Goal: Information Seeking & Learning: Learn about a topic

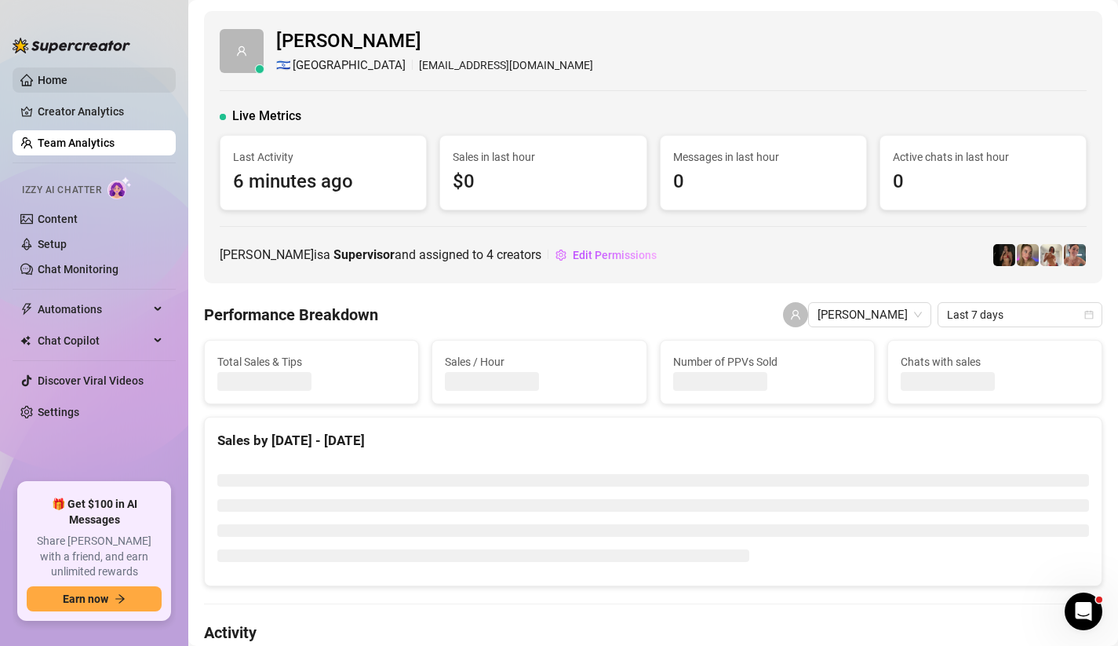
click at [67, 75] on link "Home" at bounding box center [53, 80] width 30 height 13
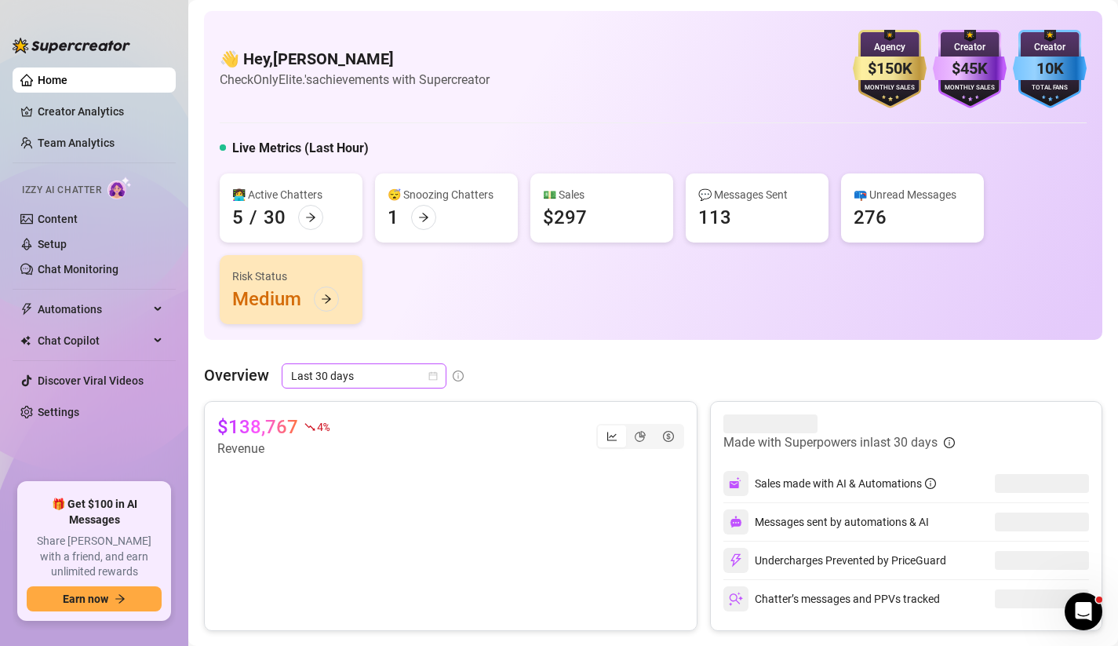
click at [435, 373] on icon "calendar" at bounding box center [432, 375] width 9 height 9
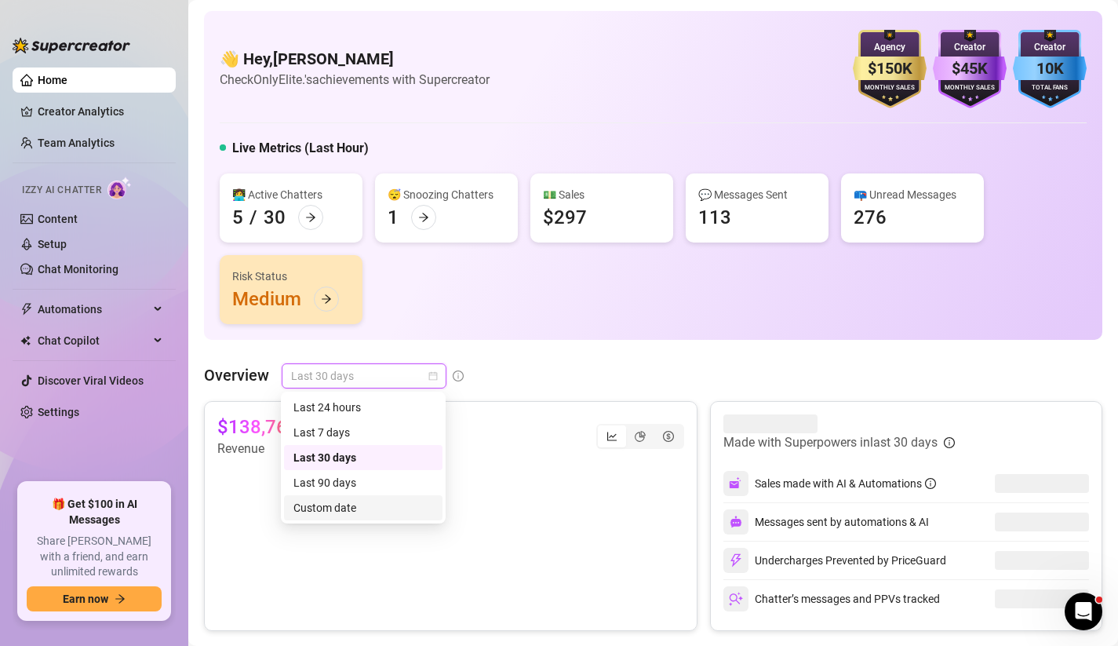
click at [348, 501] on div "Custom date" at bounding box center [363, 507] width 140 height 17
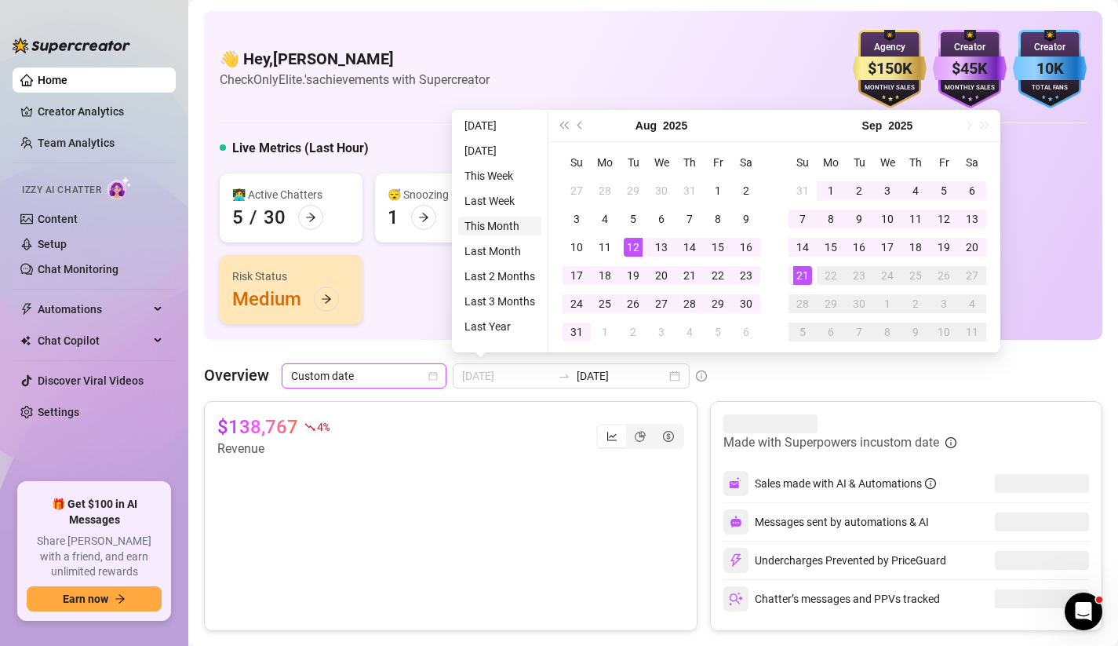
type input "[DATE]"
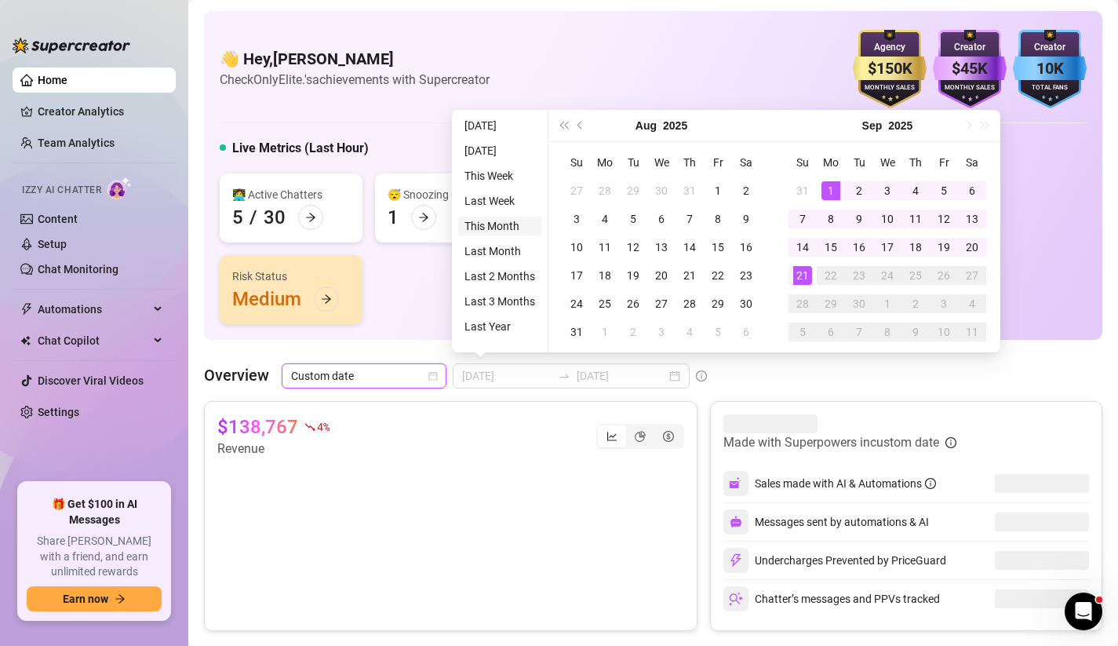
click at [515, 221] on li "This Month" at bounding box center [499, 226] width 83 height 19
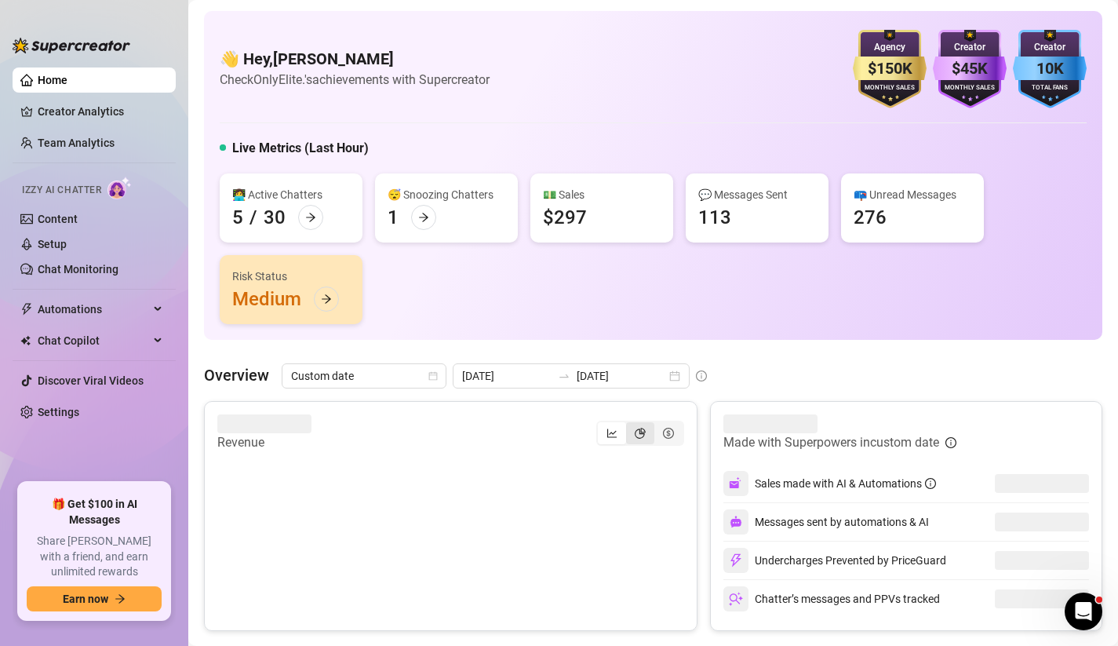
click at [633, 433] on div "segmented control" at bounding box center [640, 433] width 28 height 22
click at [630, 424] on input "segmented control" at bounding box center [630, 424] width 0 height 0
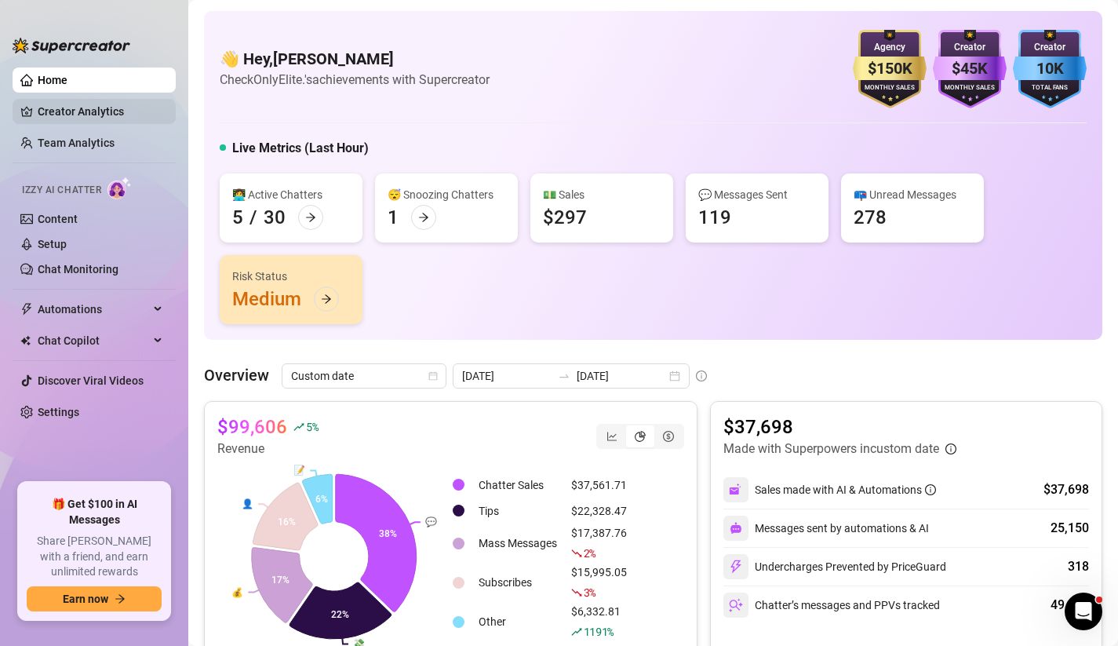
click at [86, 110] on link "Creator Analytics" at bounding box center [101, 111] width 126 height 25
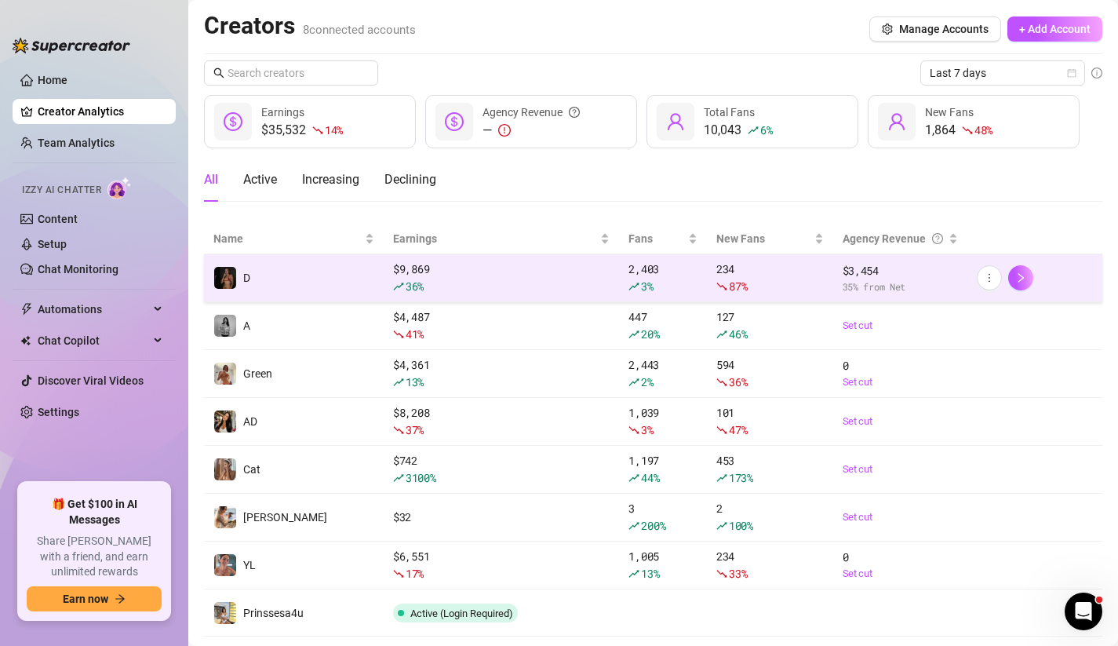
click at [333, 288] on td "D" at bounding box center [294, 278] width 180 height 48
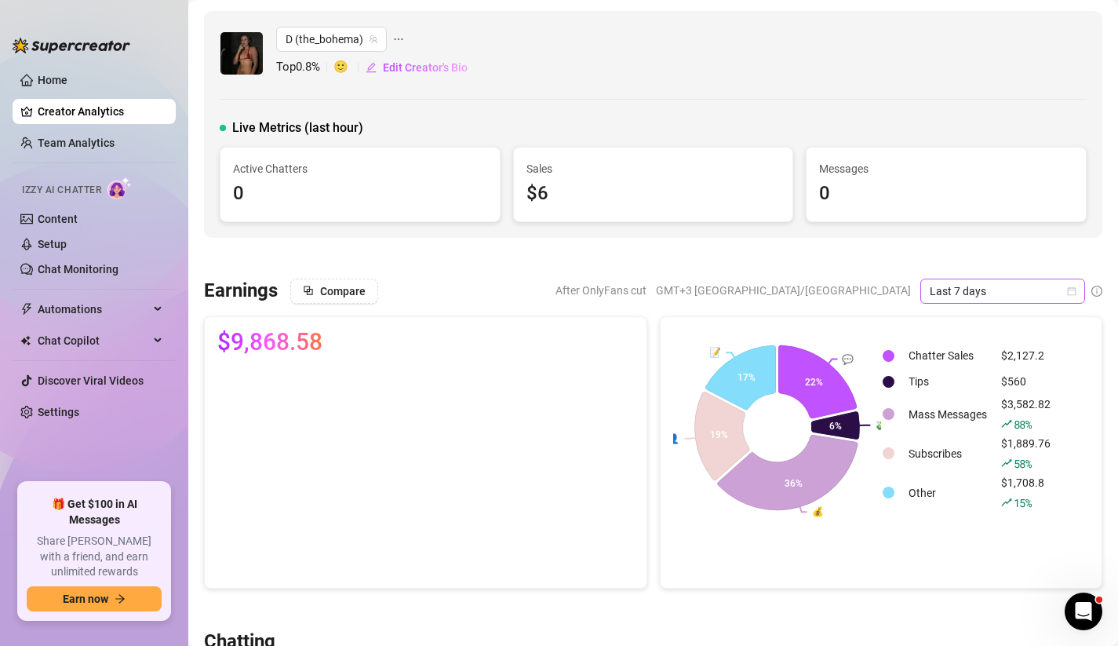
click at [969, 288] on span "Last 7 days" at bounding box center [1003, 291] width 146 height 24
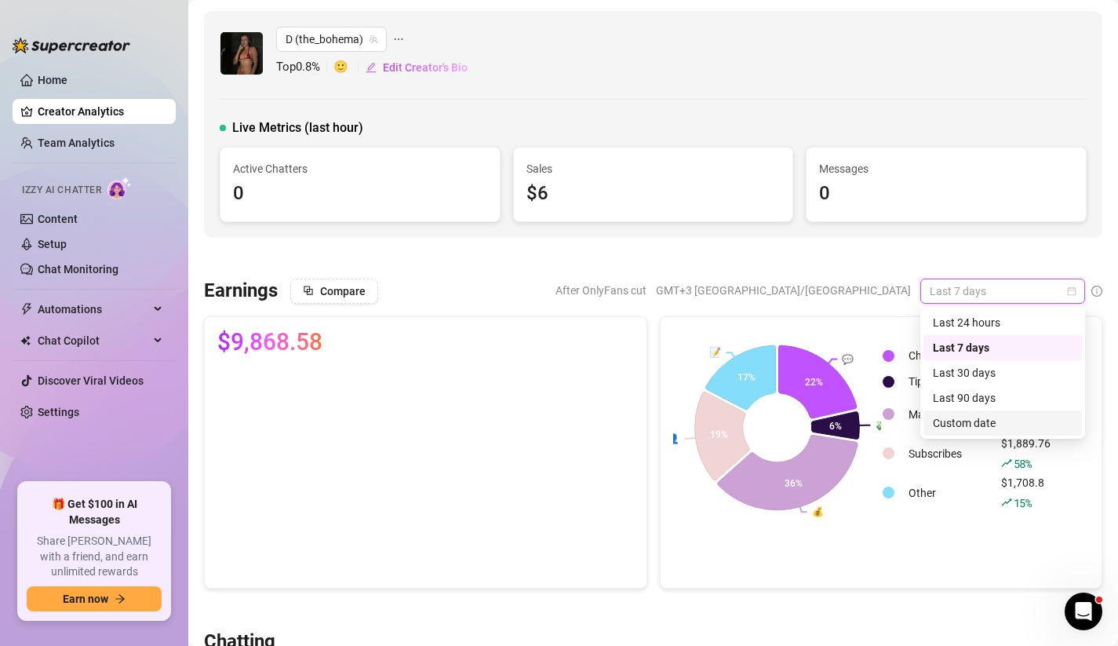
click at [962, 420] on div "Custom date" at bounding box center [1003, 422] width 140 height 17
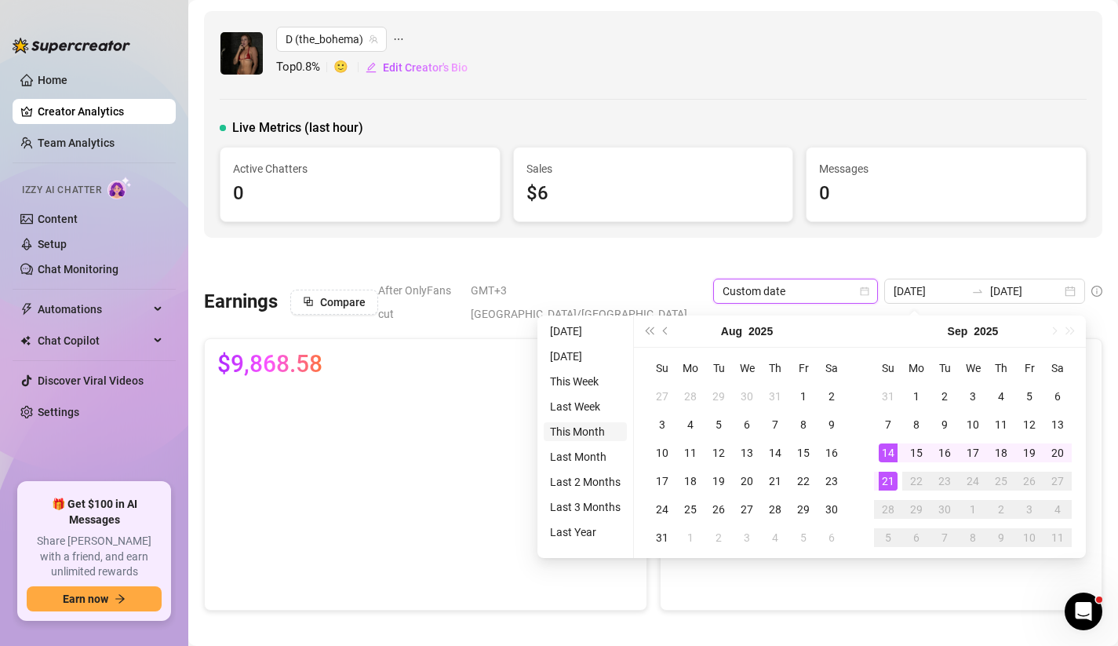
type input "[DATE]"
click at [592, 430] on li "This Month" at bounding box center [585, 431] width 83 height 19
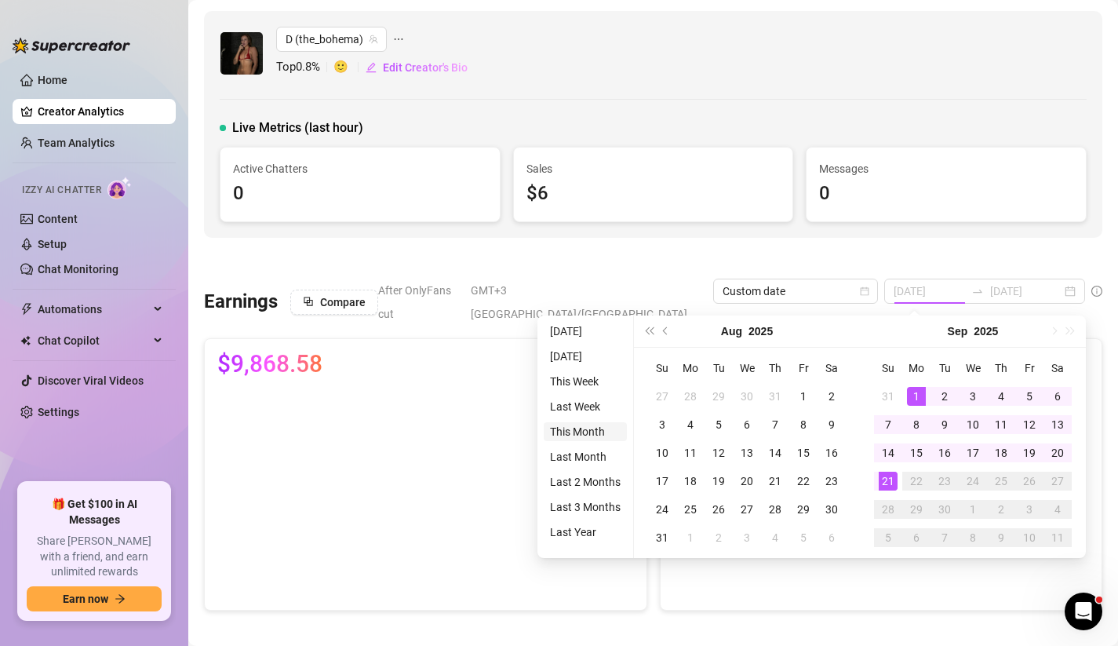
type input "[DATE]"
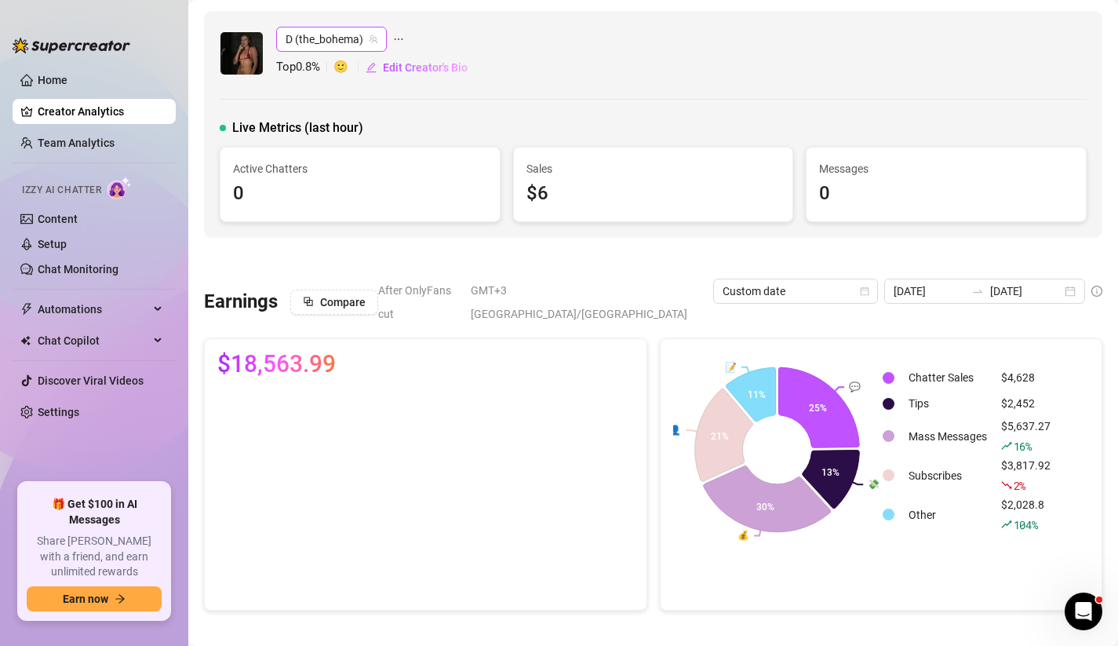
click at [308, 42] on span "D (the_bohema)" at bounding box center [332, 39] width 92 height 24
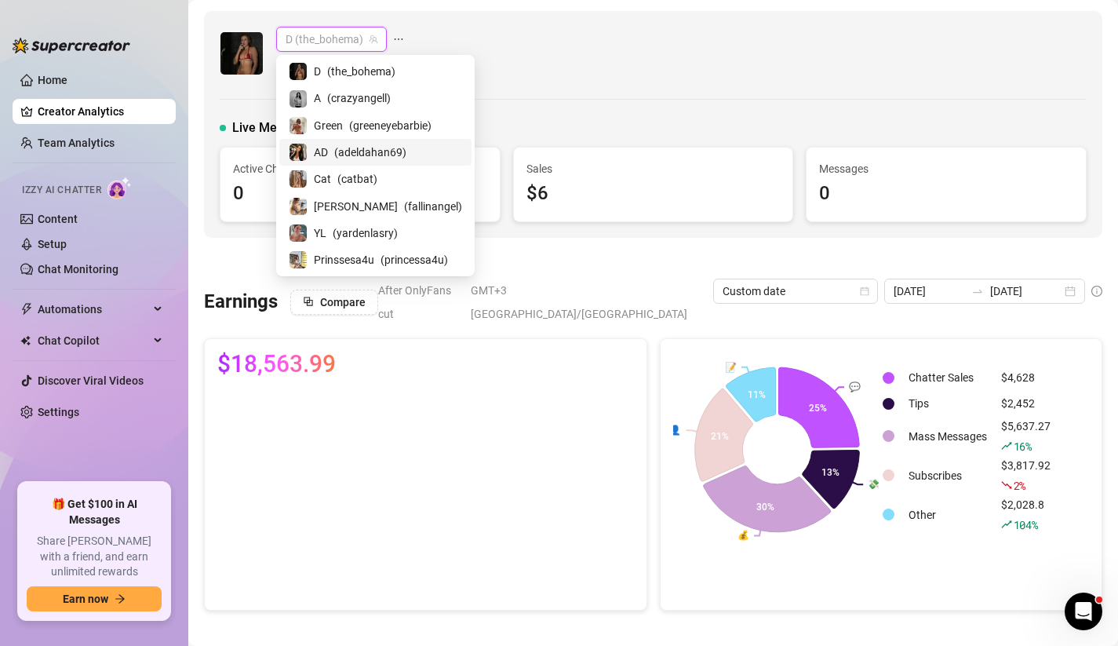
click at [340, 158] on span "( adeldahan69 )" at bounding box center [370, 152] width 72 height 17
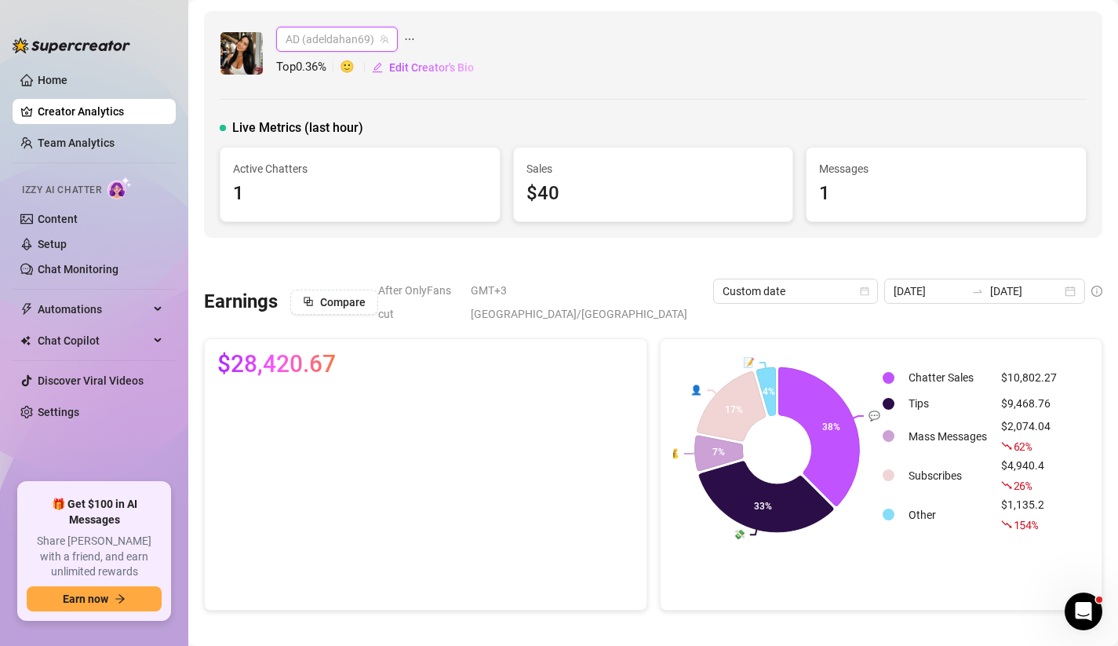
click at [340, 42] on span "AD (adeldahan69)" at bounding box center [337, 39] width 103 height 24
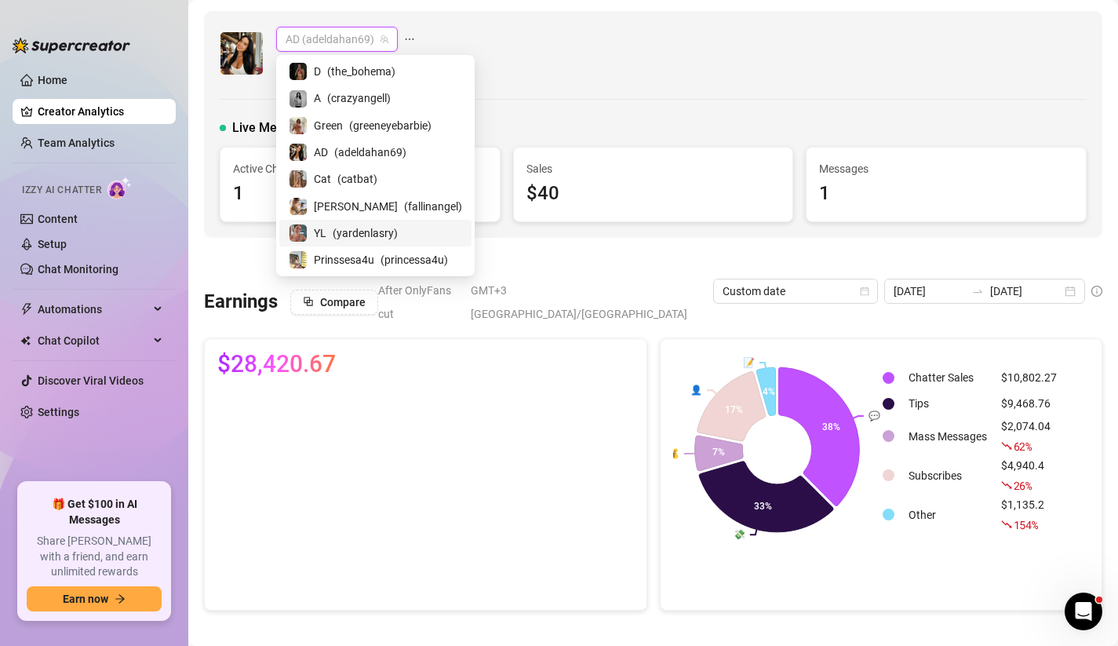
click at [339, 228] on span "( yardenlasry )" at bounding box center [365, 232] width 65 height 17
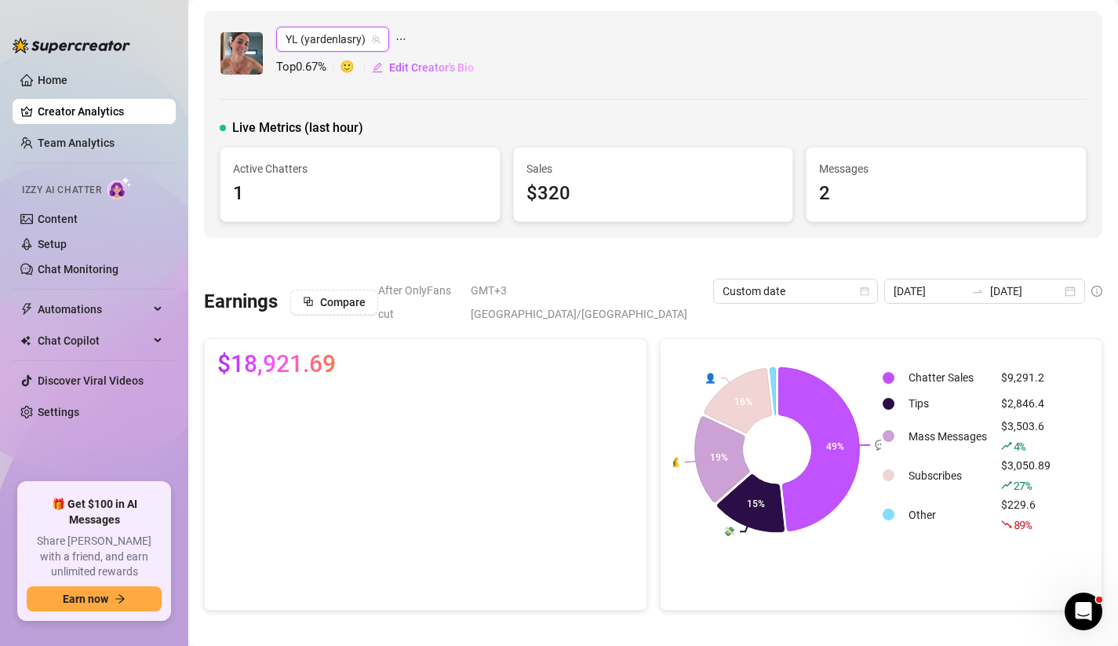
click at [115, 108] on link "Creator Analytics" at bounding box center [101, 111] width 126 height 25
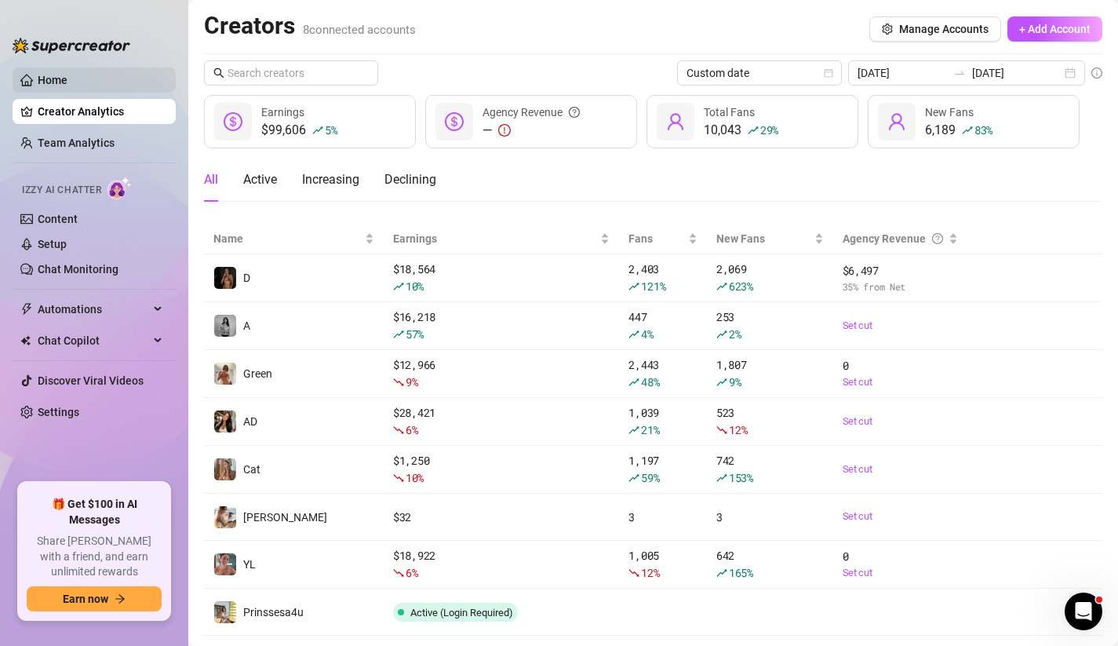
click at [67, 86] on link "Home" at bounding box center [53, 80] width 30 height 13
